Goal: Information Seeking & Learning: Understand process/instructions

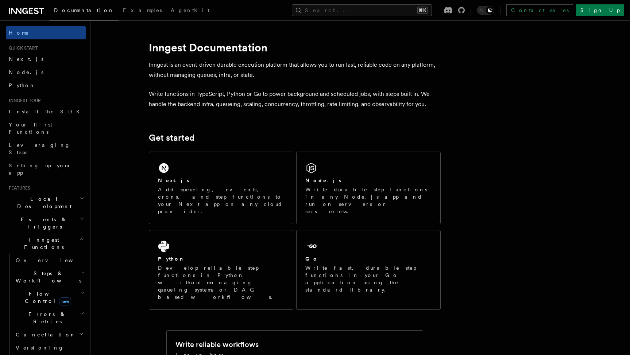
click at [39, 216] on span "Events & Triggers" at bounding box center [43, 223] width 74 height 15
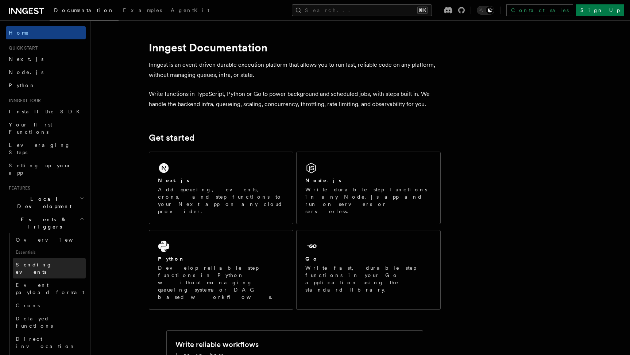
click at [38, 262] on span "Sending events" at bounding box center [34, 268] width 36 height 13
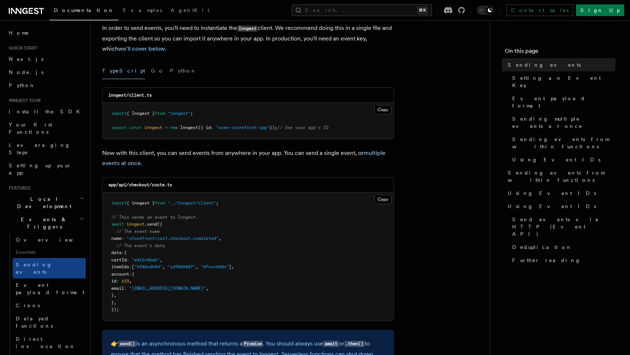
scroll to position [74, 0]
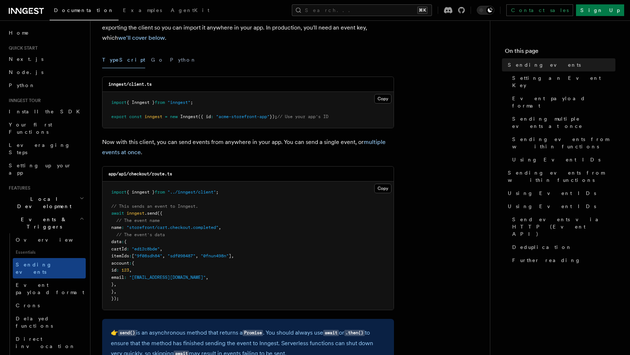
click at [184, 184] on pre "import { inngest } from "../inngest/client" ; // This sends an event to Inngest…" at bounding box center [247, 246] width 291 height 128
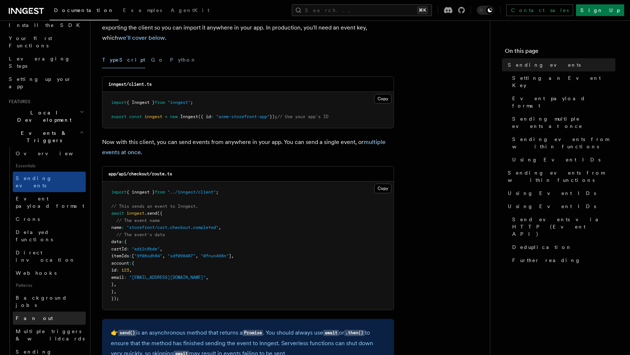
scroll to position [83, 0]
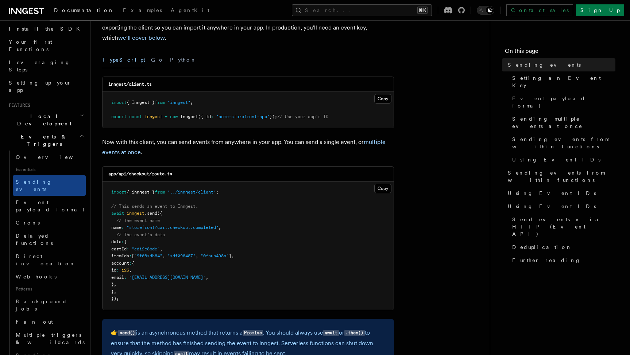
click at [56, 130] on h2 "Events & Triggers" at bounding box center [46, 140] width 80 height 20
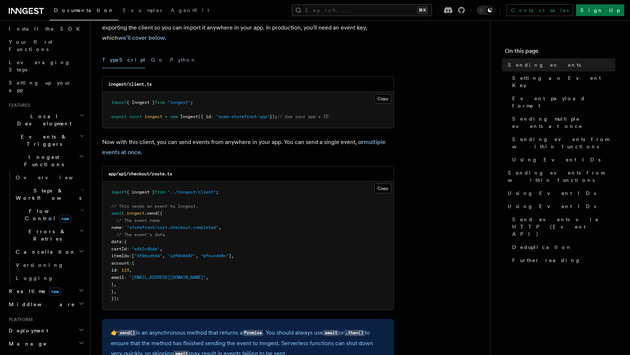
click at [34, 207] on span "Flow Control new" at bounding box center [46, 214] width 67 height 15
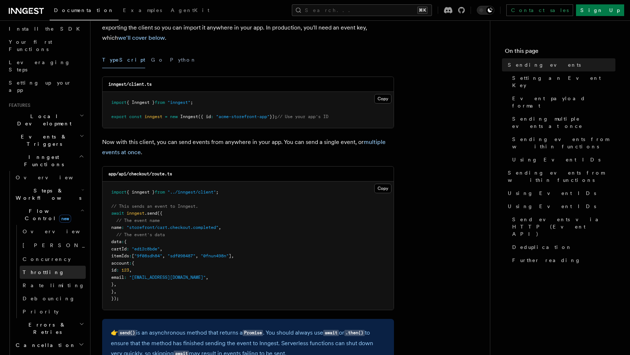
click at [45, 266] on link "Throttling" at bounding box center [53, 272] width 66 height 13
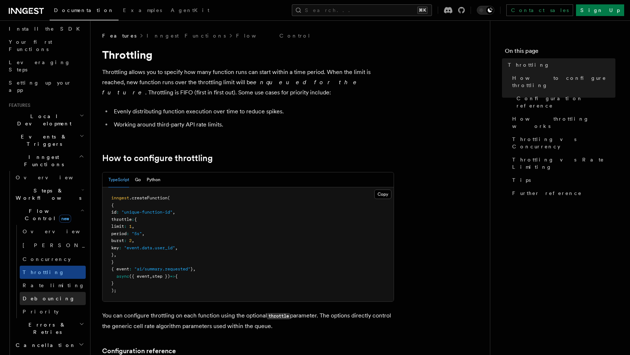
click at [47, 296] on span "Debouncing" at bounding box center [49, 299] width 52 height 6
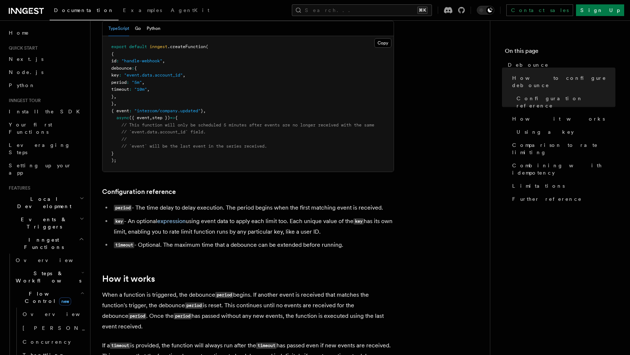
scroll to position [172, 0]
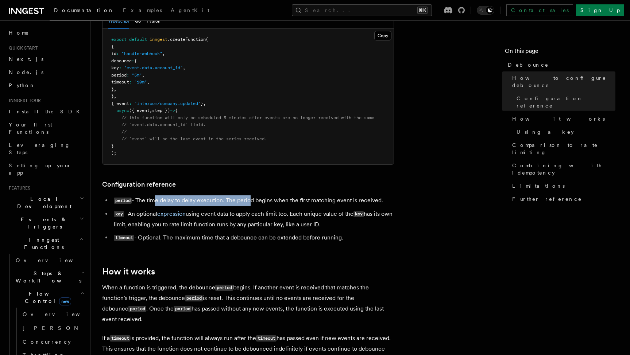
drag, startPoint x: 155, startPoint y: 197, endPoint x: 249, endPoint y: 196, distance: 94.4
click at [249, 196] on li "period - The time delay to delay execution. The period begins when the first ma…" at bounding box center [253, 200] width 282 height 11
click at [280, 196] on li "period - The time delay to delay execution. The period begins when the first ma…" at bounding box center [253, 200] width 282 height 11
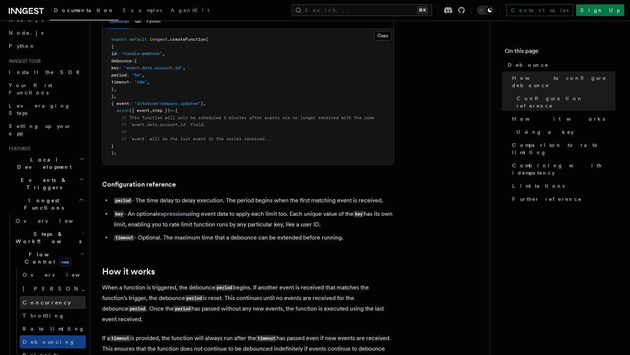
scroll to position [48, 0]
